Goal: Transaction & Acquisition: Purchase product/service

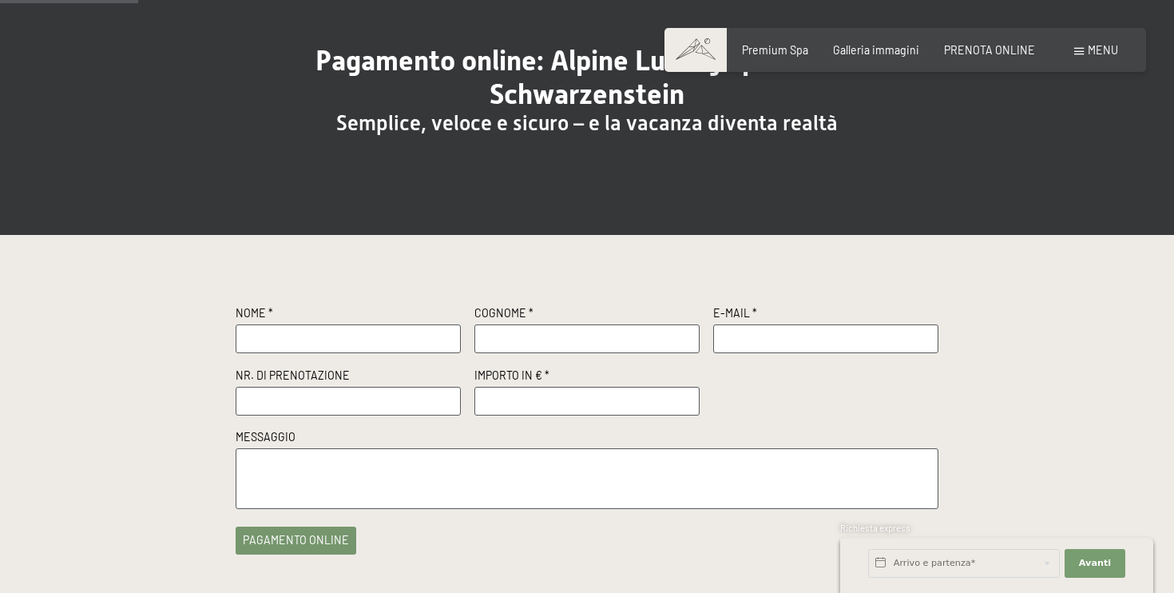
scroll to position [169, 0]
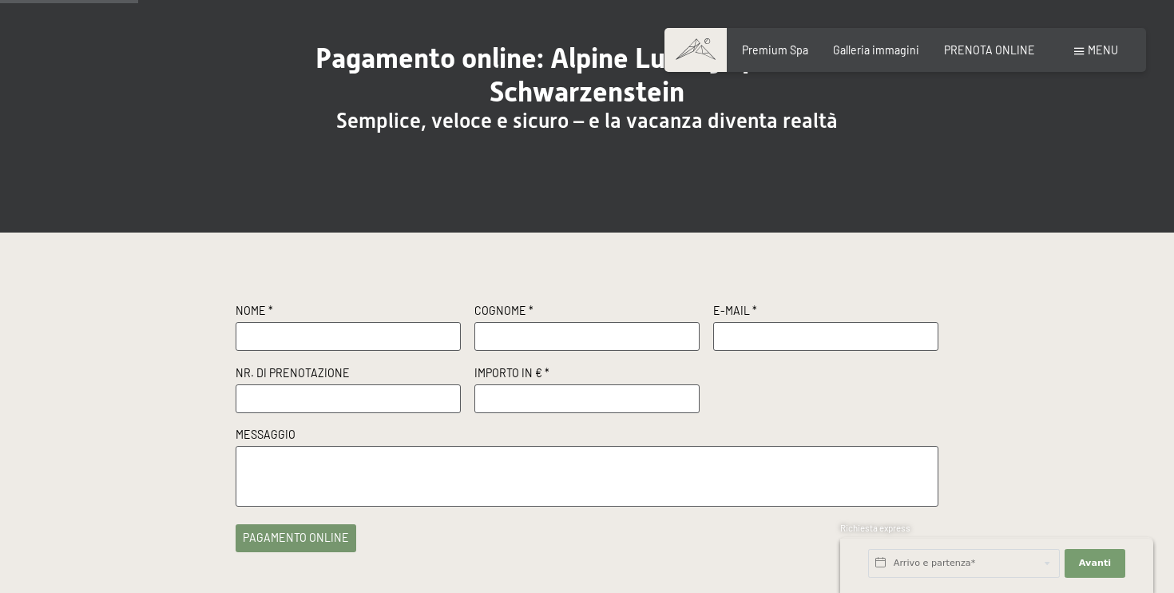
click at [454, 335] on span "Consenso marketing*" at bounding box center [492, 342] width 121 height 16
click at [424, 335] on input "Consenso marketing*" at bounding box center [416, 342] width 16 height 16
click at [442, 335] on span "Consenso marketing*" at bounding box center [492, 342] width 121 height 16
click at [424, 335] on input "Consenso marketing*" at bounding box center [416, 342] width 16 height 16
checkbox input "false"
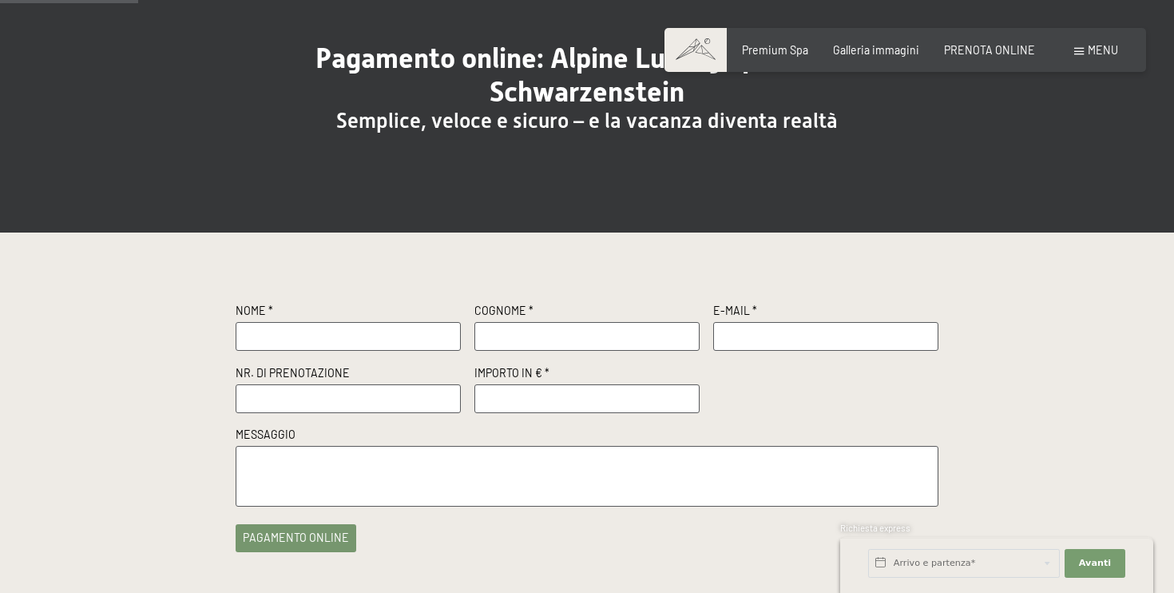
click at [406, 328] on input "text" at bounding box center [348, 336] width 225 height 29
type input "Azzurra"
type input "Casini"
type input "casiniazzurra@gmail.com"
paste input "R53604"
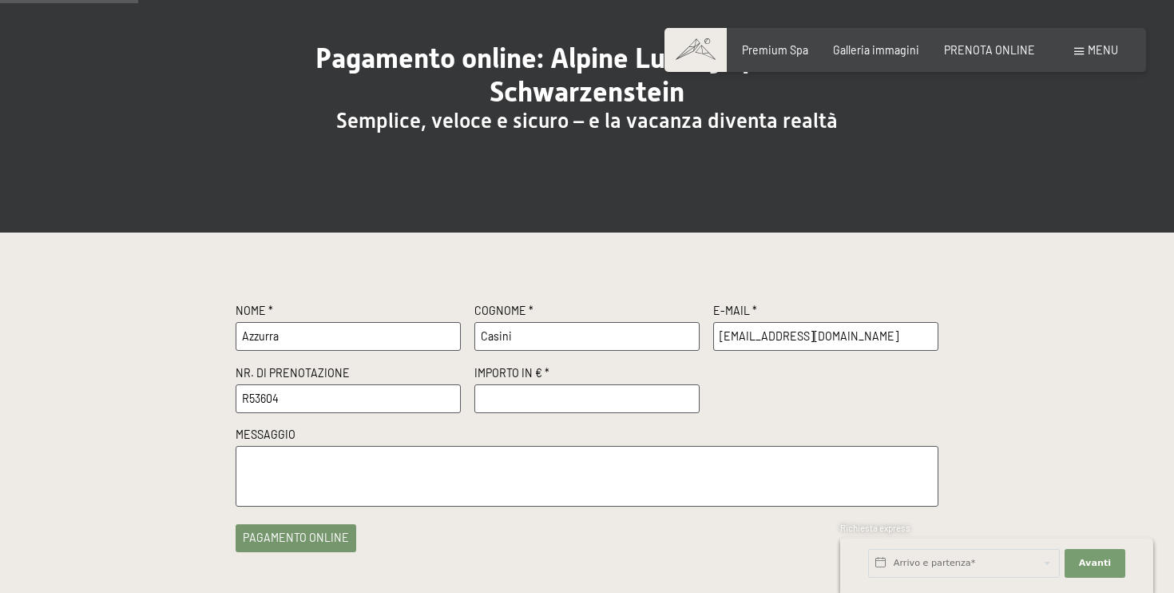
type input "R53604"
paste input "500.00"
type input "500.00"
click at [403, 465] on textarea at bounding box center [587, 476] width 703 height 60
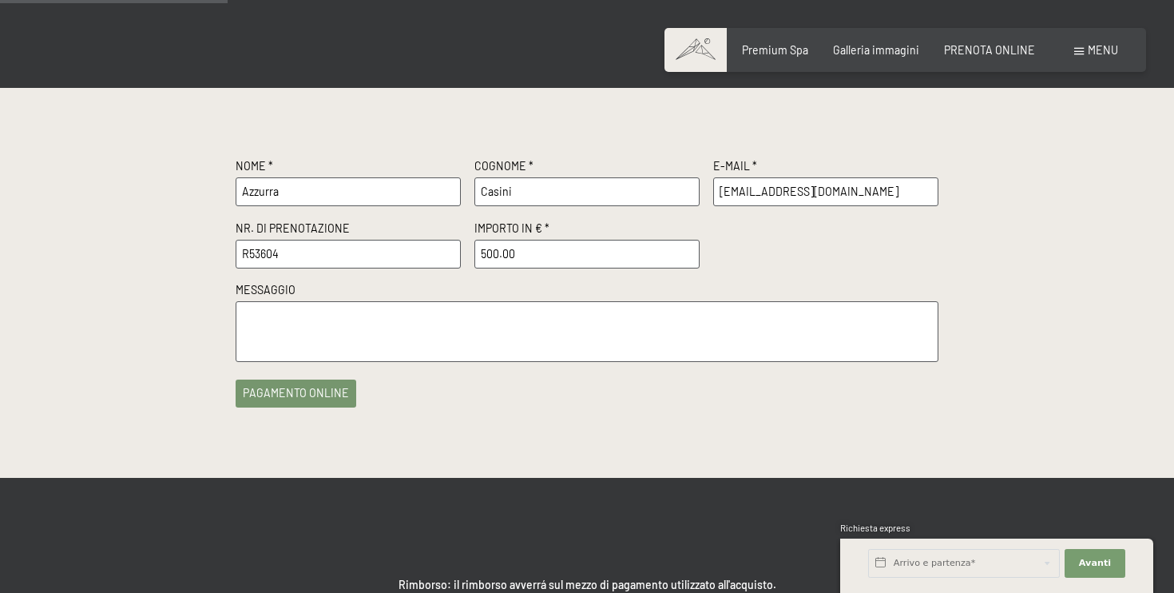
scroll to position [278, 0]
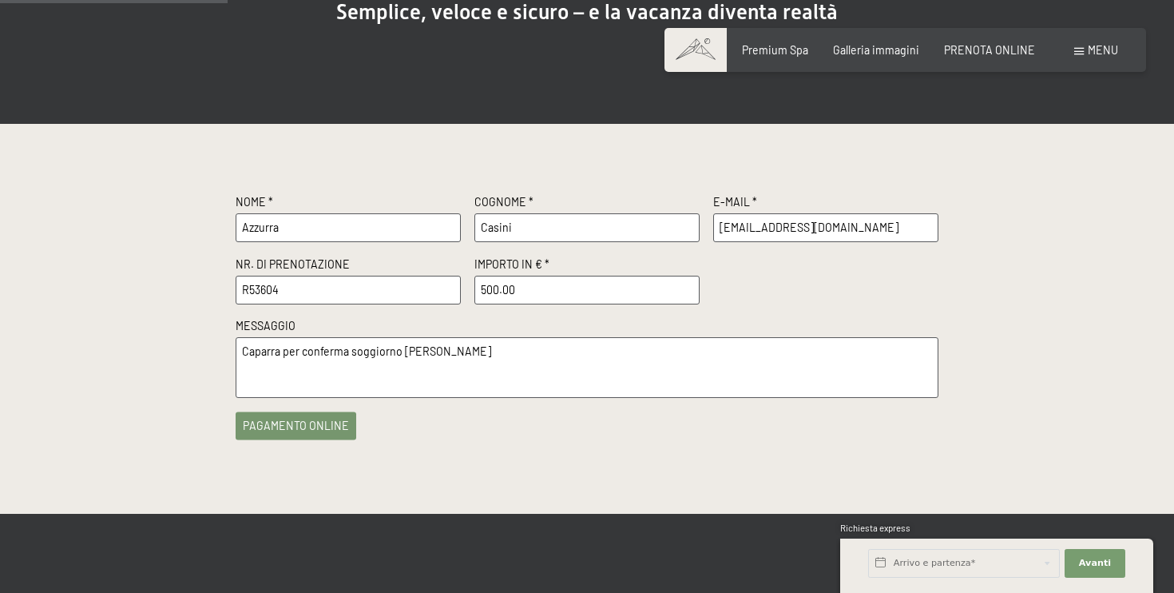
type textarea "Caparra per conferma soggiorno Azzurra Casini"
click at [323, 431] on button "pagamento online" at bounding box center [296, 425] width 121 height 28
